Goal: Information Seeking & Learning: Learn about a topic

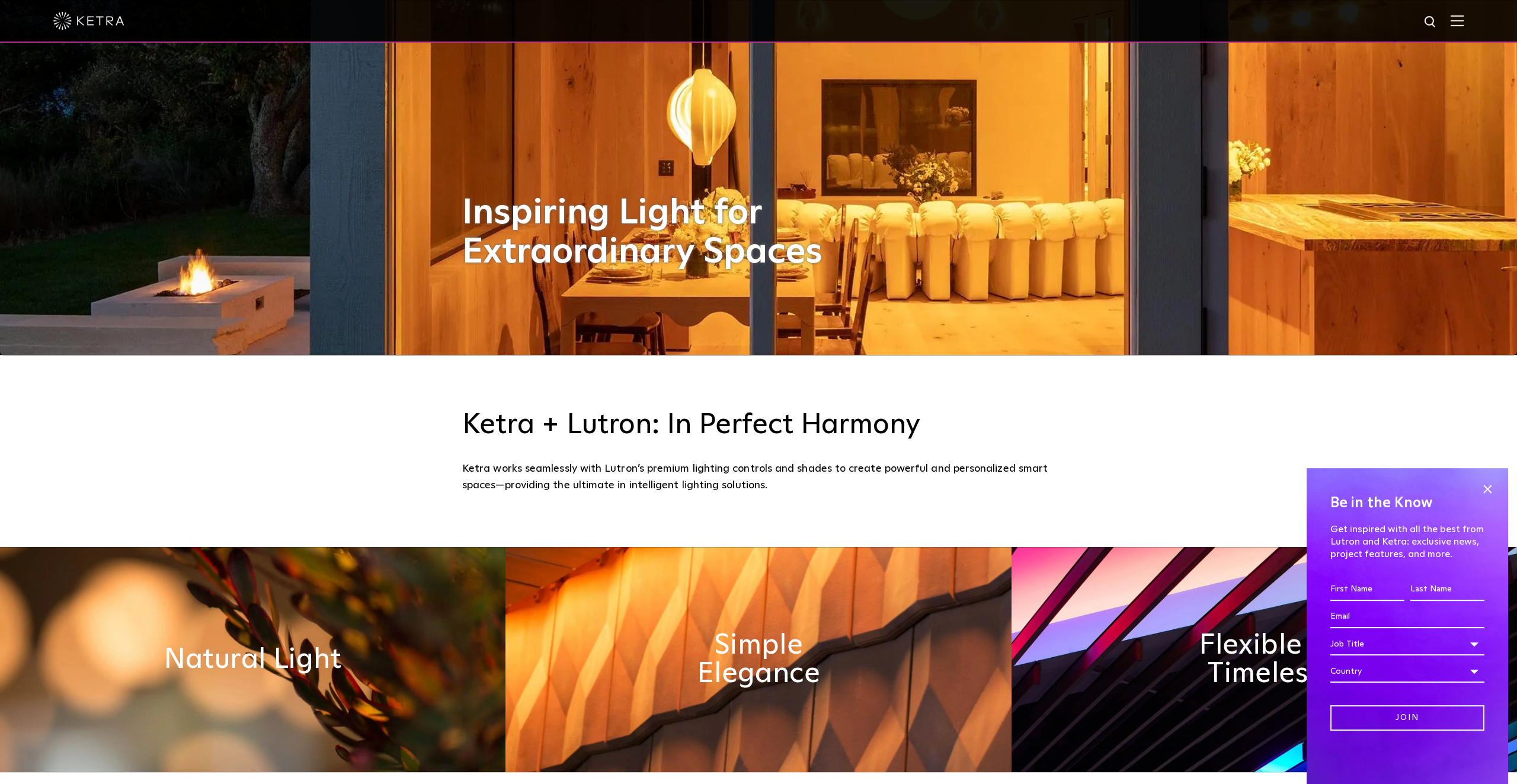
scroll to position [625, 0]
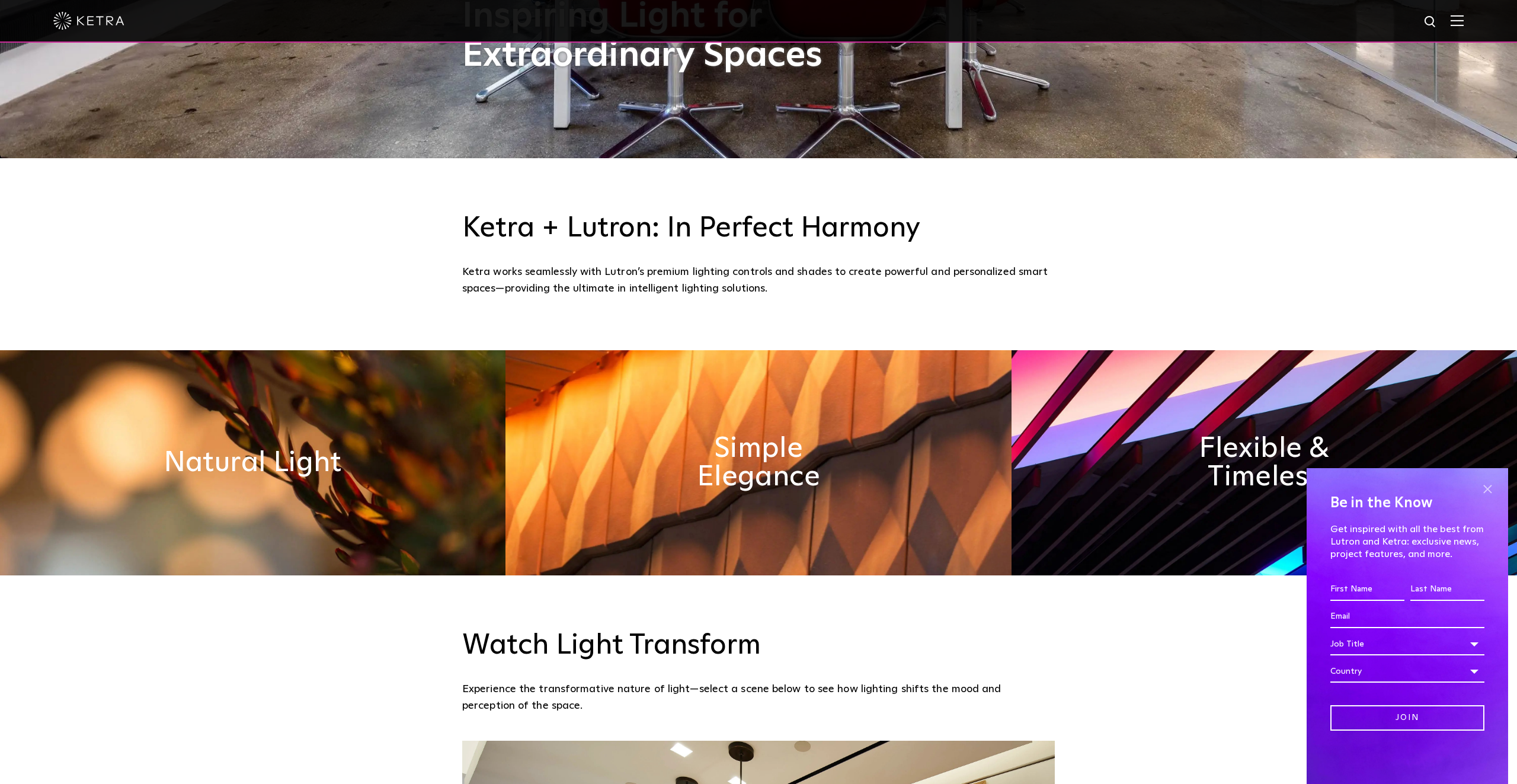
click at [1486, 489] on span at bounding box center [1487, 489] width 18 height 18
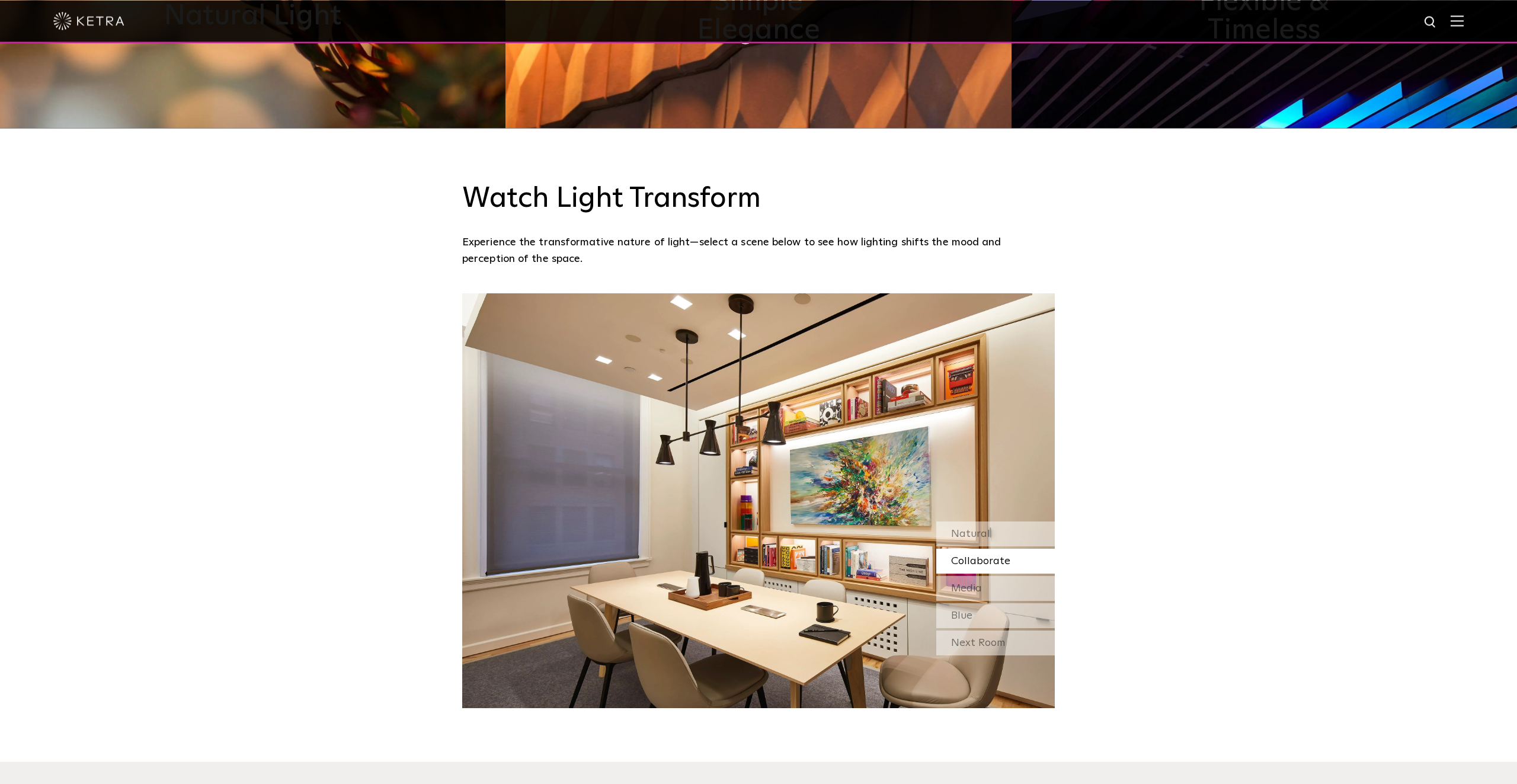
scroll to position [1095, 0]
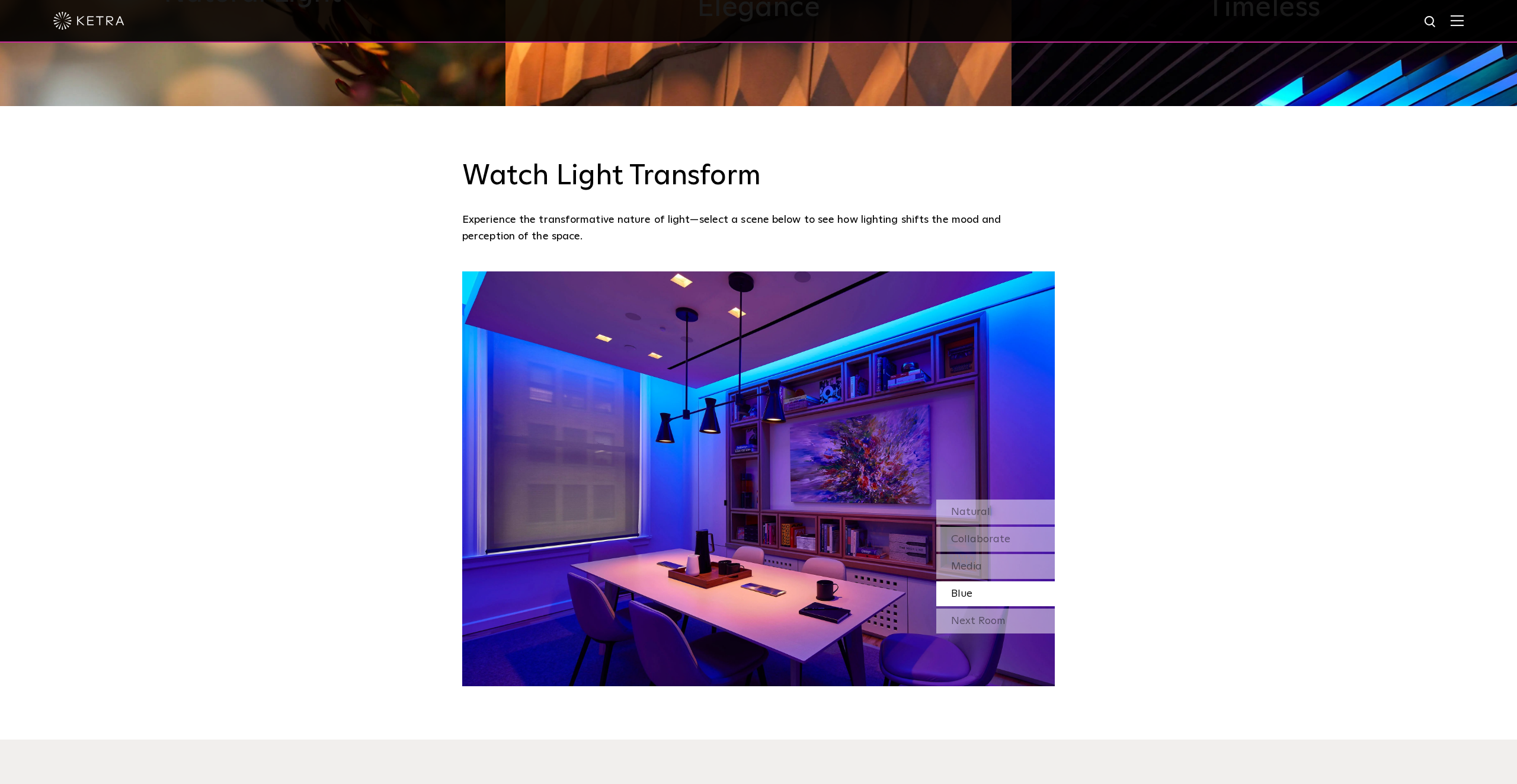
click at [986, 592] on div "Blue" at bounding box center [995, 593] width 119 height 24
click at [978, 626] on div "Next Room" at bounding box center [995, 620] width 119 height 24
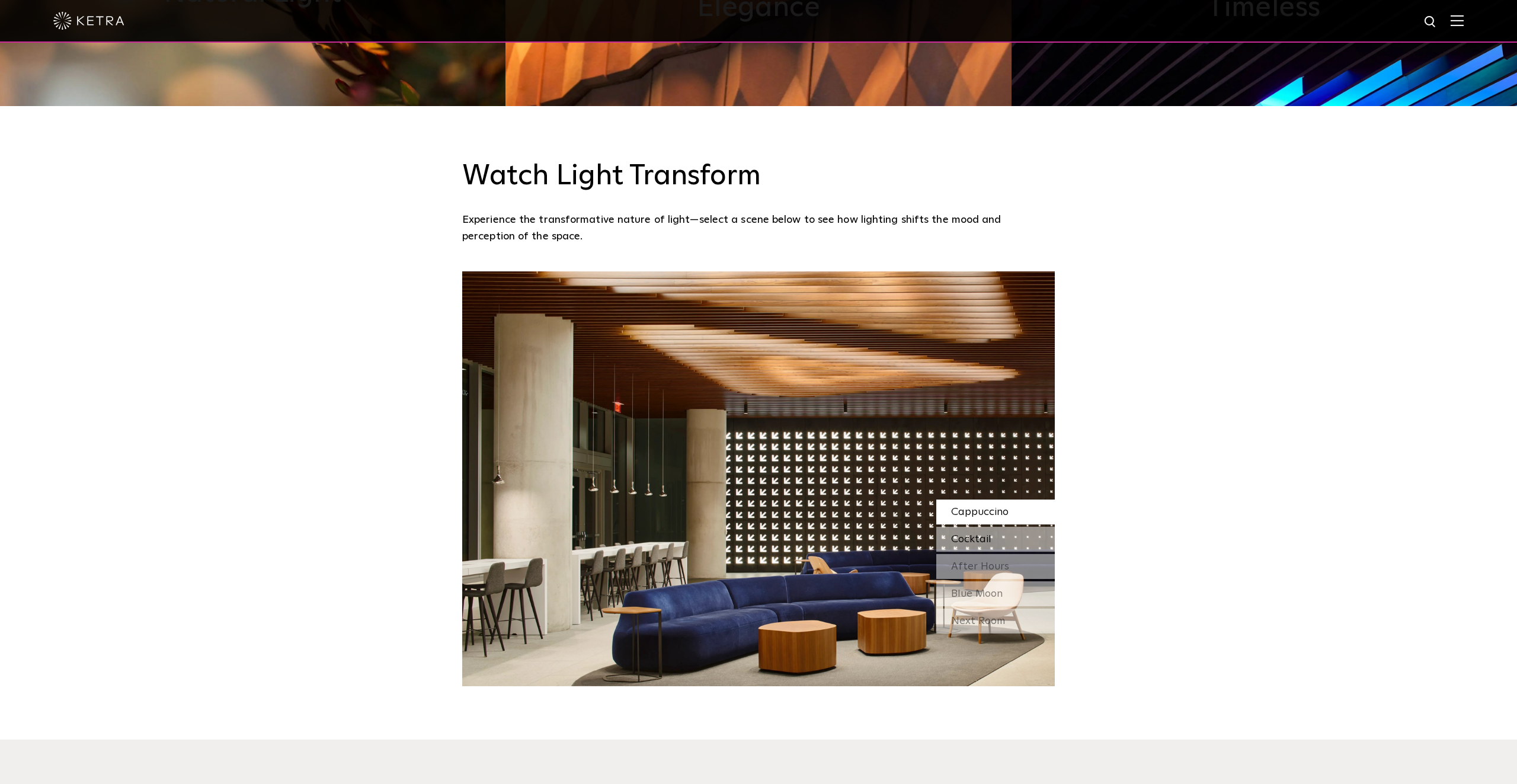
click at [977, 534] on span "Cocktail" at bounding box center [971, 539] width 40 height 11
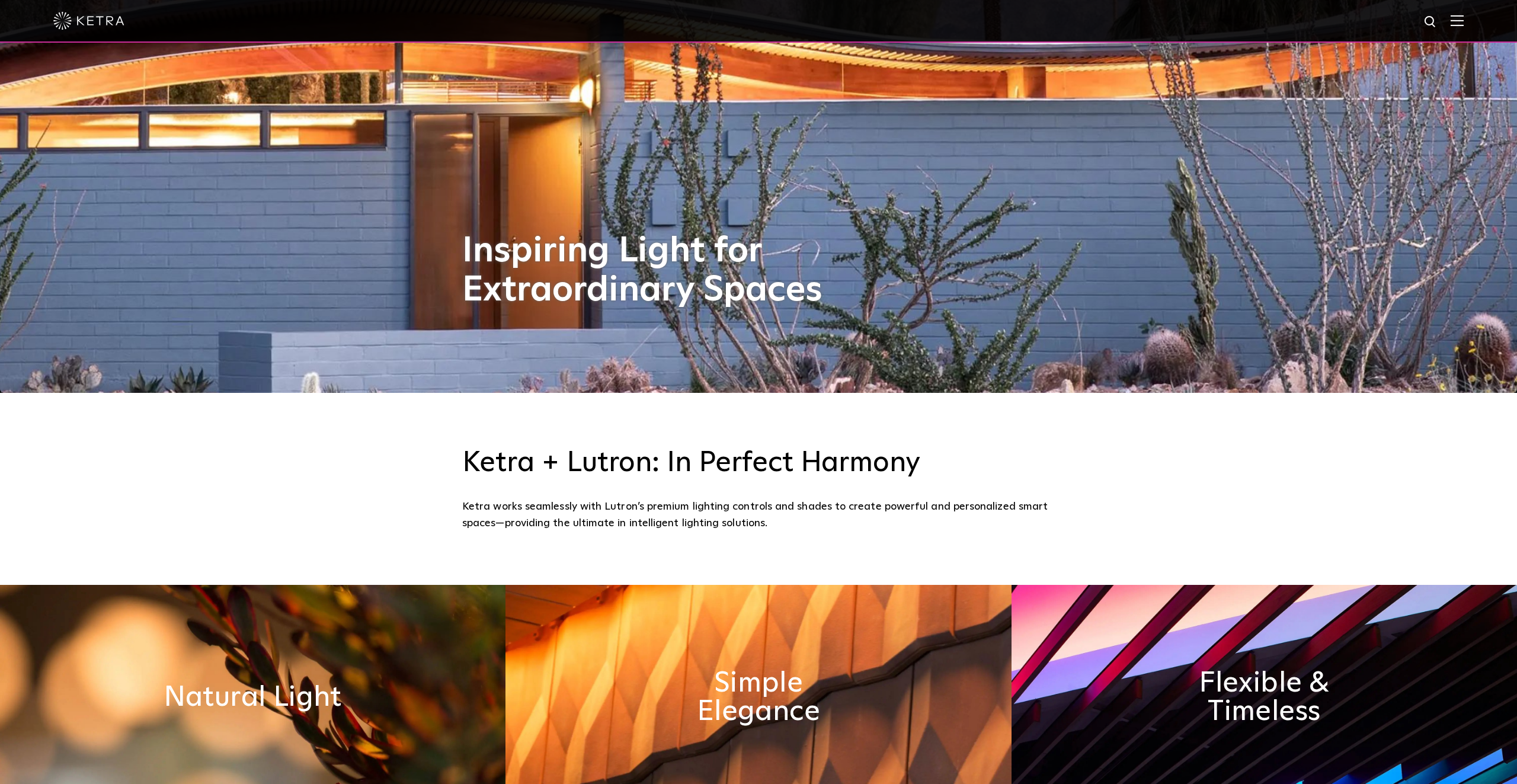
scroll to position [0, 0]
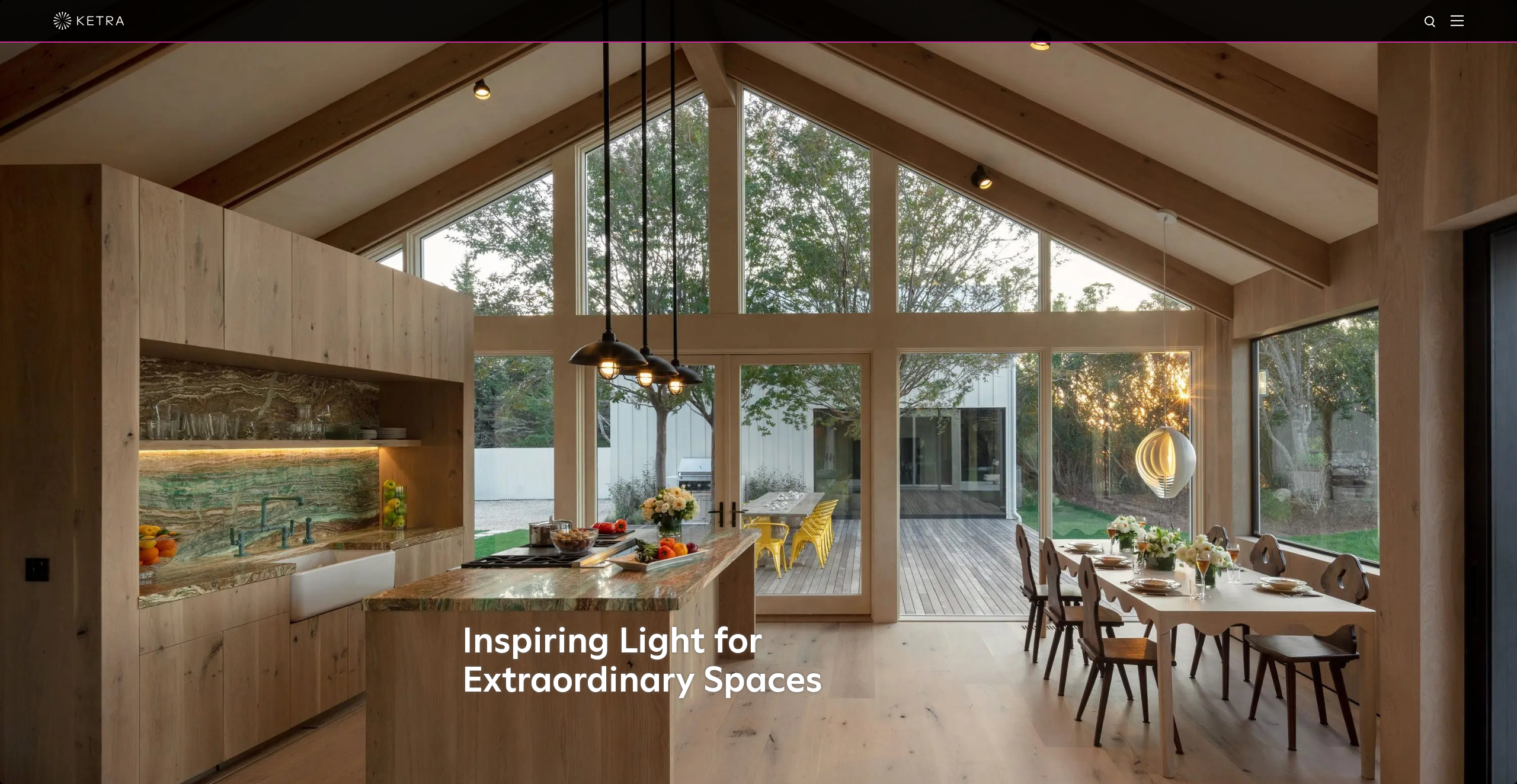
click at [1453, 24] on img at bounding box center [1457, 20] width 13 height 11
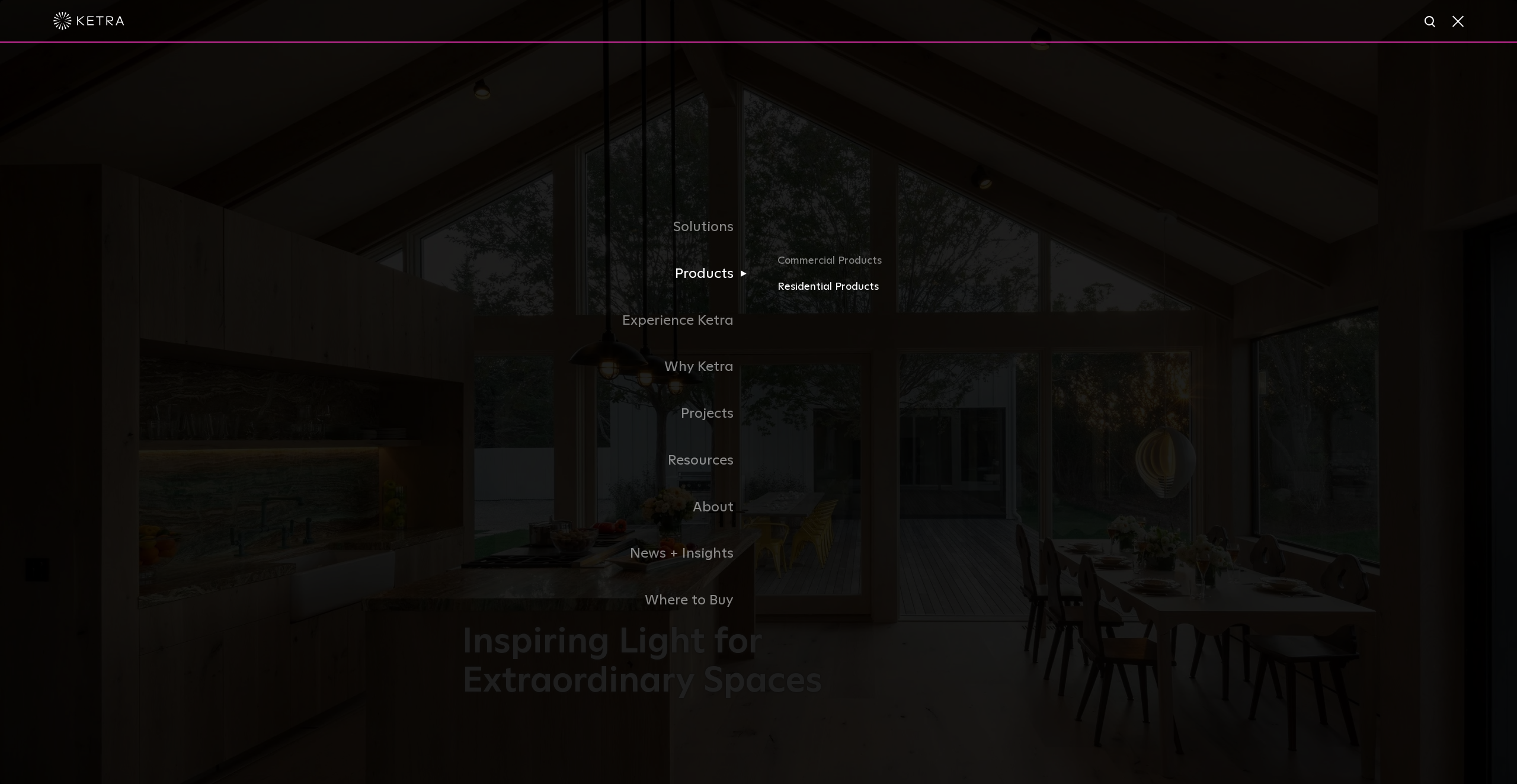
click at [823, 288] on link "Residential Products" at bounding box center [916, 286] width 277 height 17
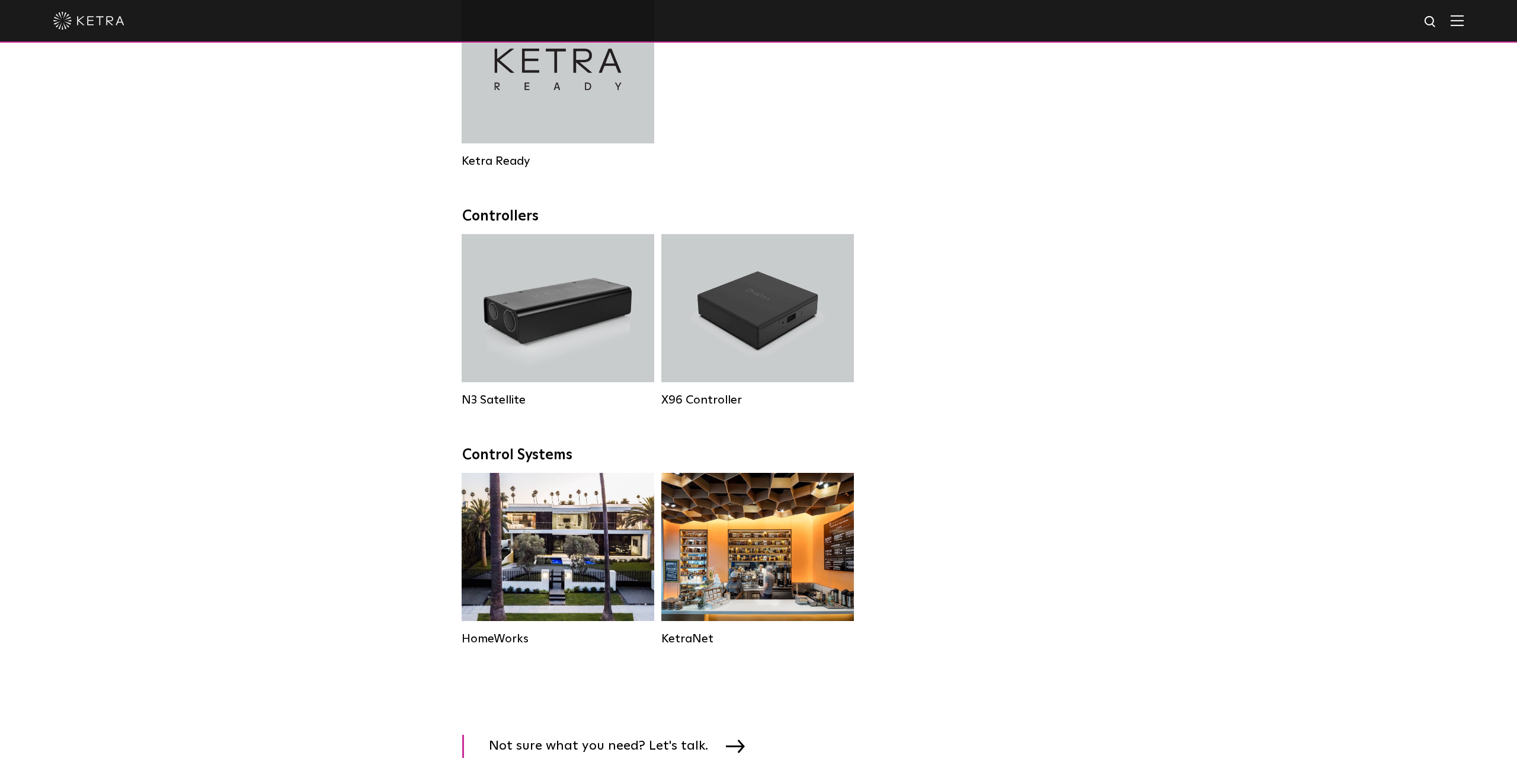
scroll to position [547, 0]
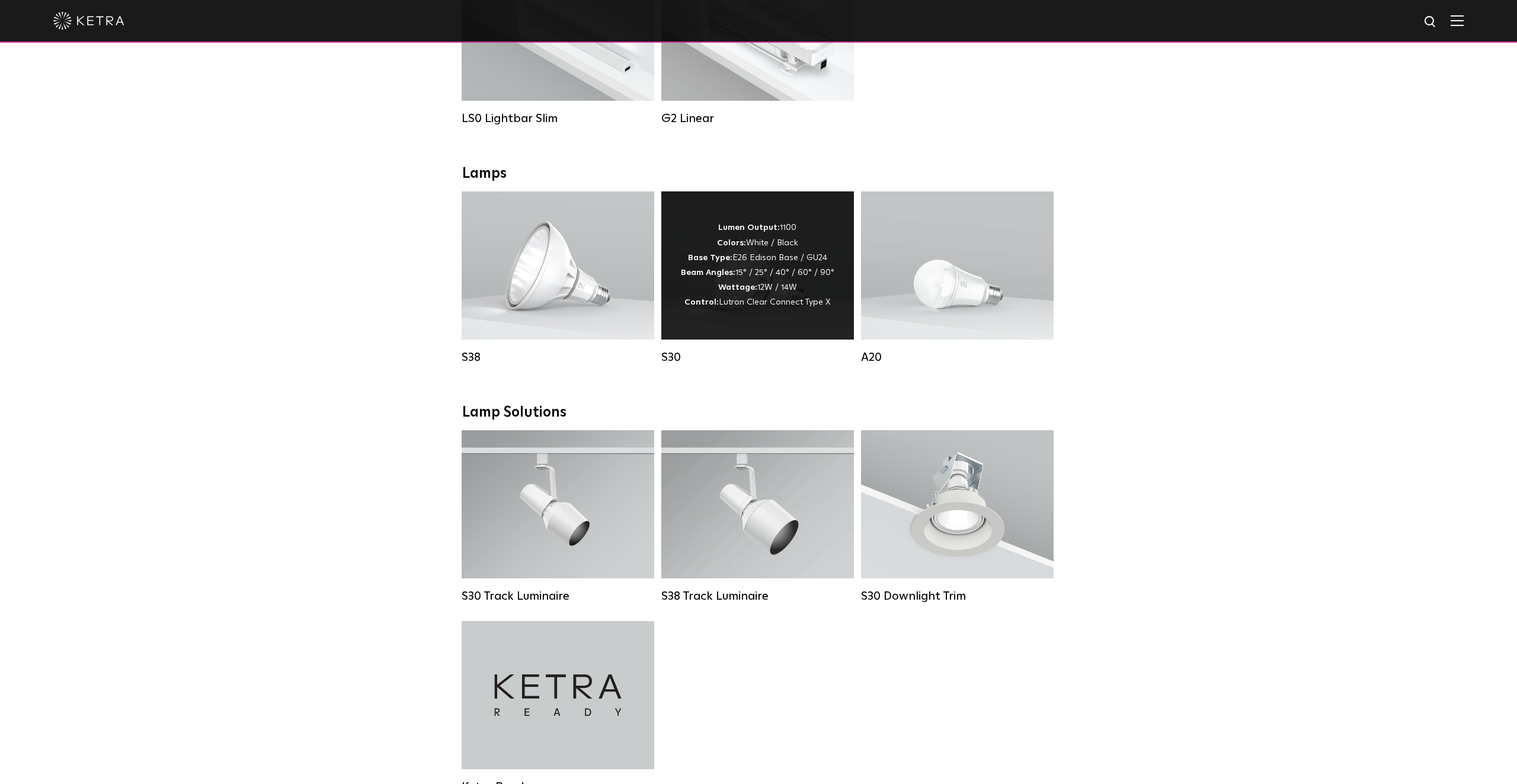
click at [759, 226] on strong "Lumen Output:" at bounding box center [749, 227] width 62 height 8
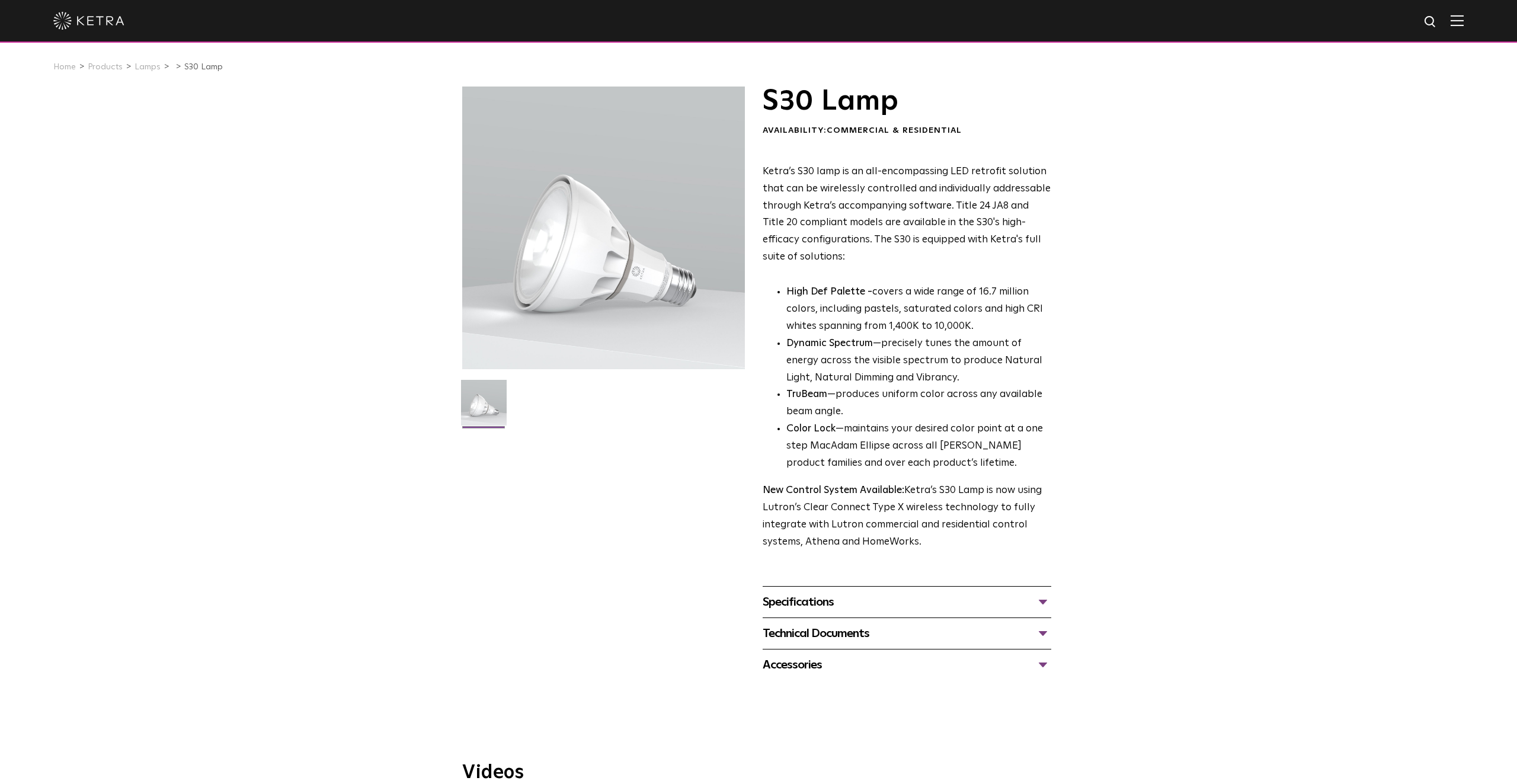
drag, startPoint x: 764, startPoint y: 108, endPoint x: 947, endPoint y: 108, distance: 183.0
click at [947, 108] on h1 "S30 Lamp" at bounding box center [907, 101] width 288 height 30
